Goal: Information Seeking & Learning: Learn about a topic

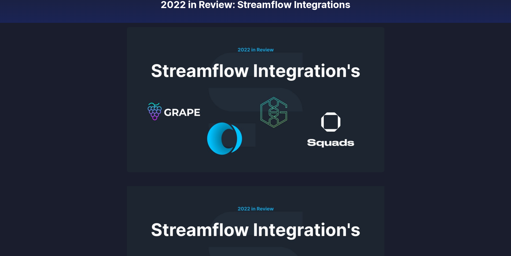
scroll to position [80, 0]
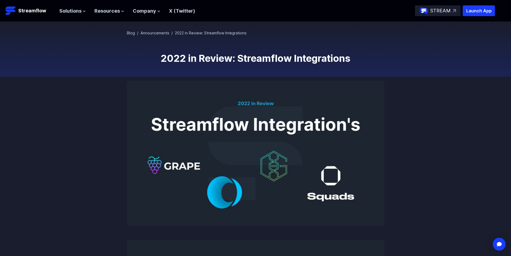
scroll to position [27, 0]
